Goal: Information Seeking & Learning: Stay updated

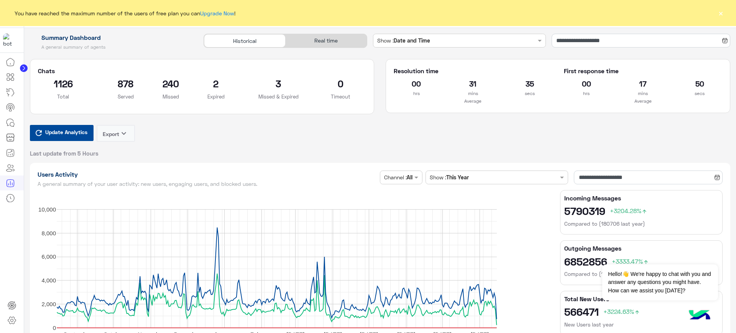
click at [723, 13] on button "×" at bounding box center [721, 13] width 8 height 8
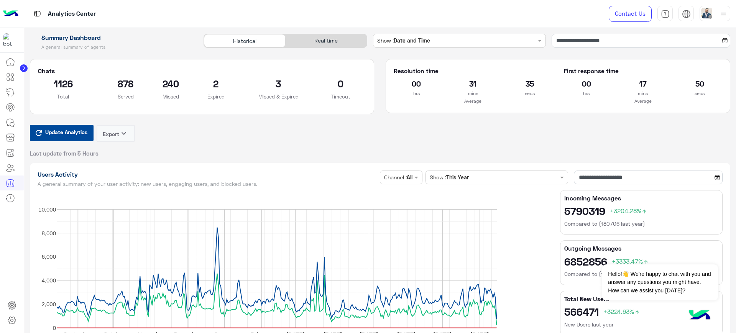
click at [328, 40] on div "Real time" at bounding box center [326, 40] width 81 height 13
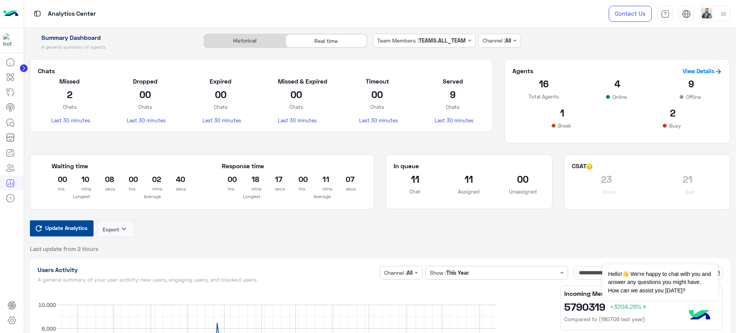
click at [68, 225] on span "Update Analytics" at bounding box center [66, 228] width 46 height 10
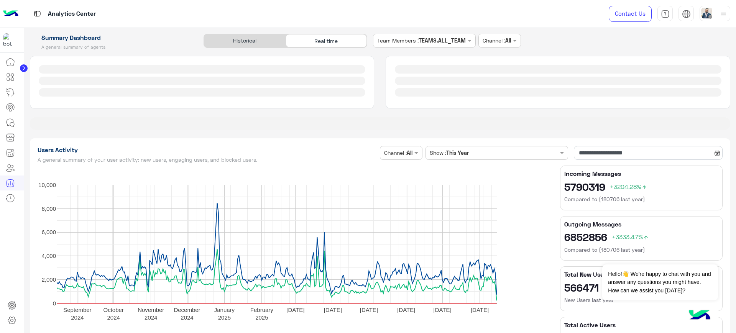
click at [231, 160] on h5 "A general summary of your user activity: new users, engaging users, and blocked…" at bounding box center [208, 160] width 340 height 6
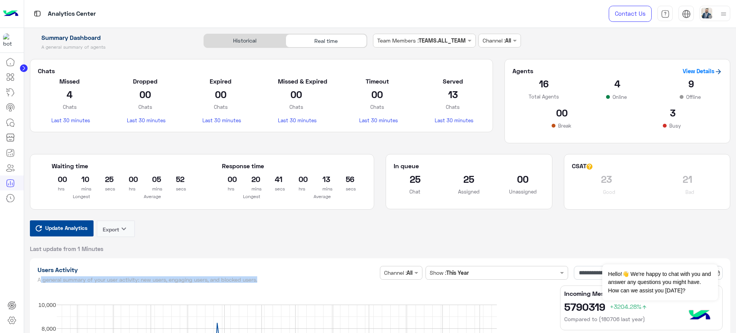
click at [71, 232] on span "Update Analytics" at bounding box center [66, 228] width 46 height 10
